Goal: Navigation & Orientation: Go to known website

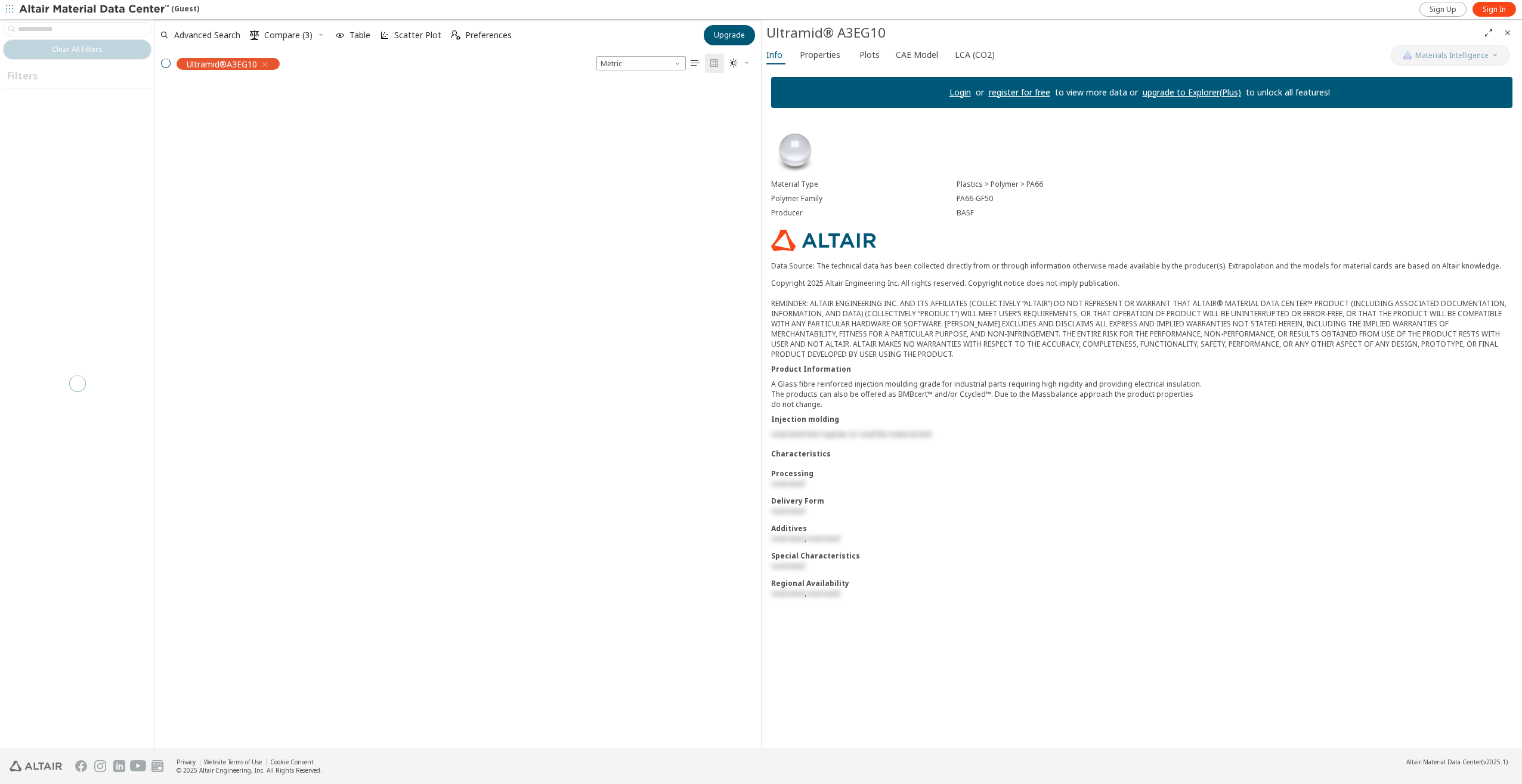
scroll to position [664, 597]
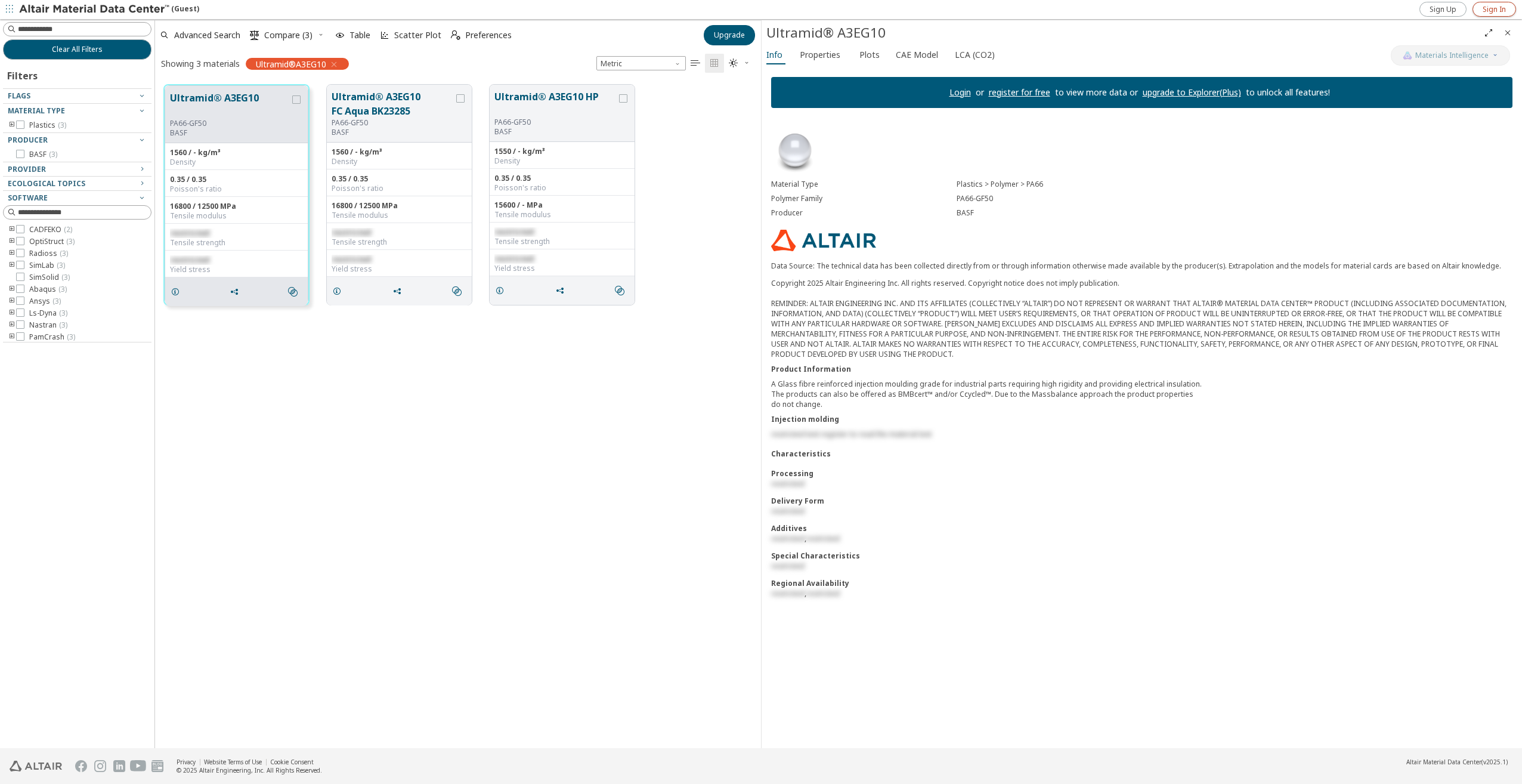
click at [1483, 8] on span "Sign In" at bounding box center [1494, 9] width 24 height 9
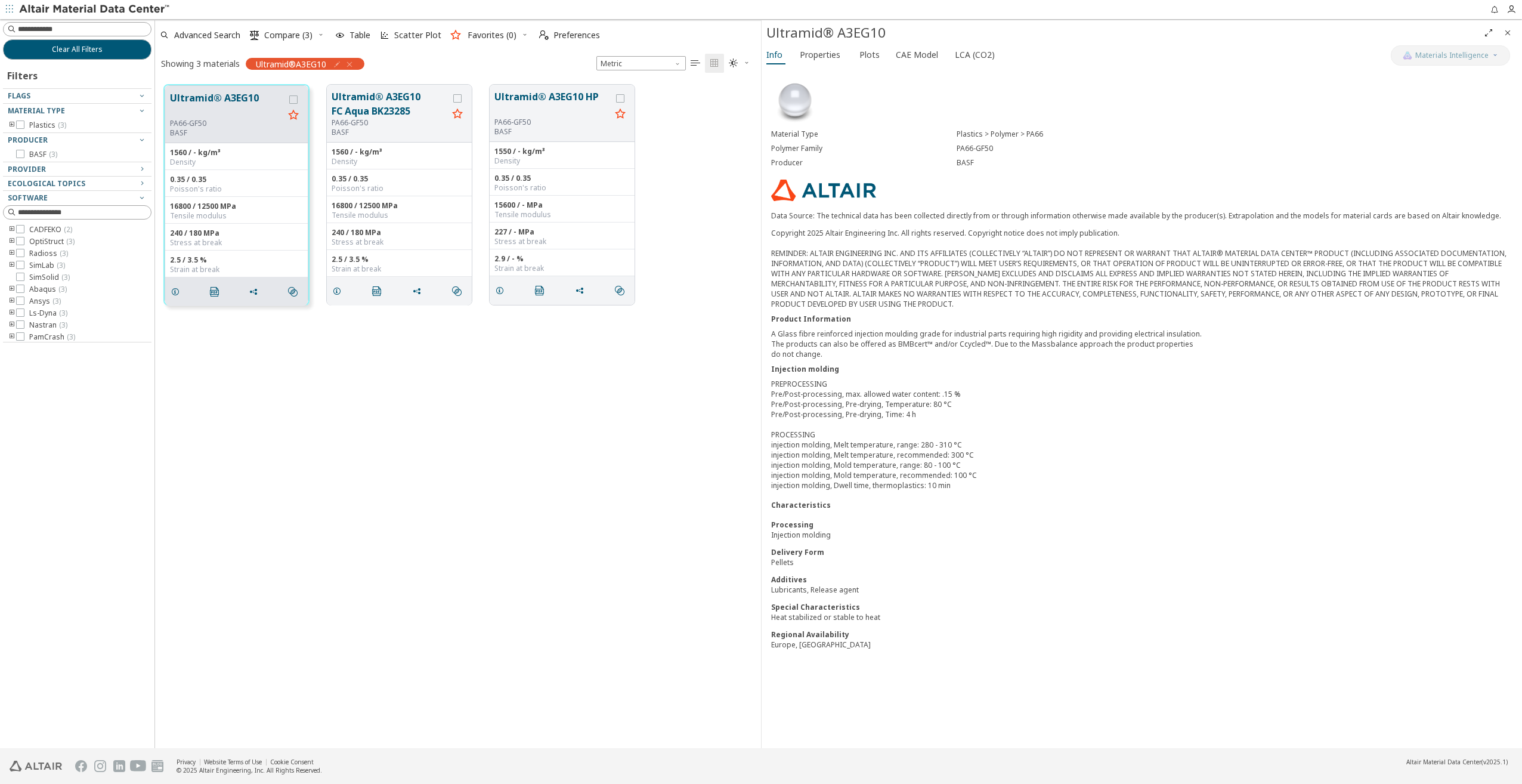
scroll to position [664, 597]
